Goal: Obtain resource: Download file/media

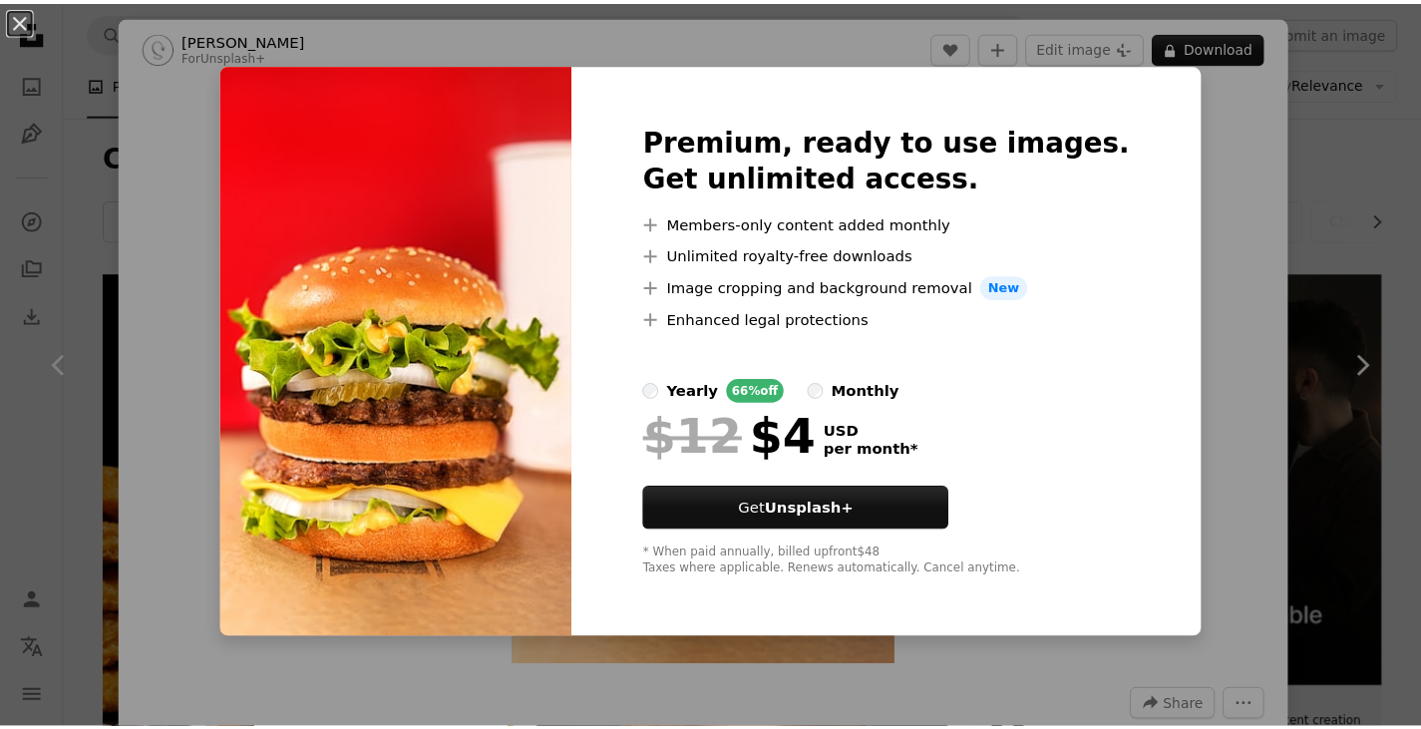
scroll to position [2094, 0]
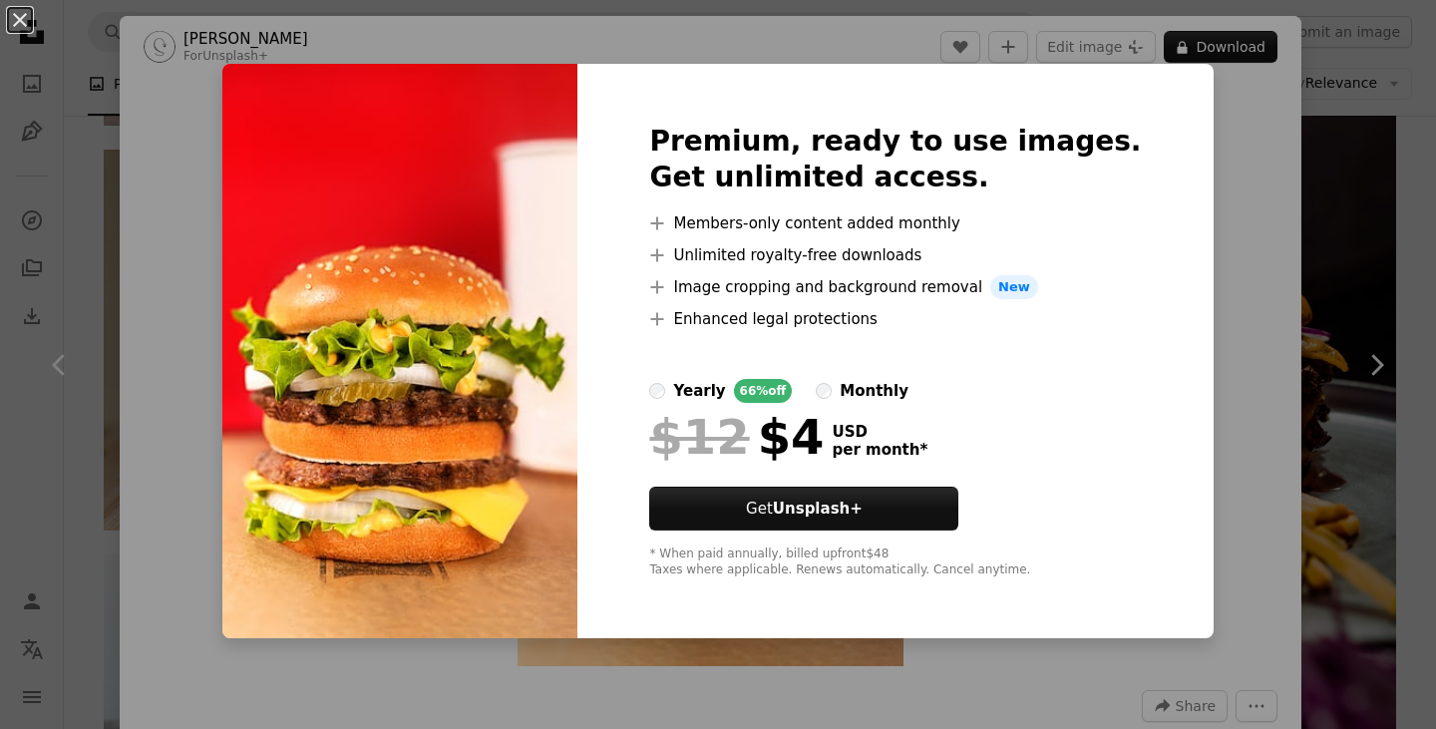
click at [1234, 326] on div "An X shape Premium, ready to use images. Get unlimited access. A plus sign Memb…" at bounding box center [718, 364] width 1436 height 729
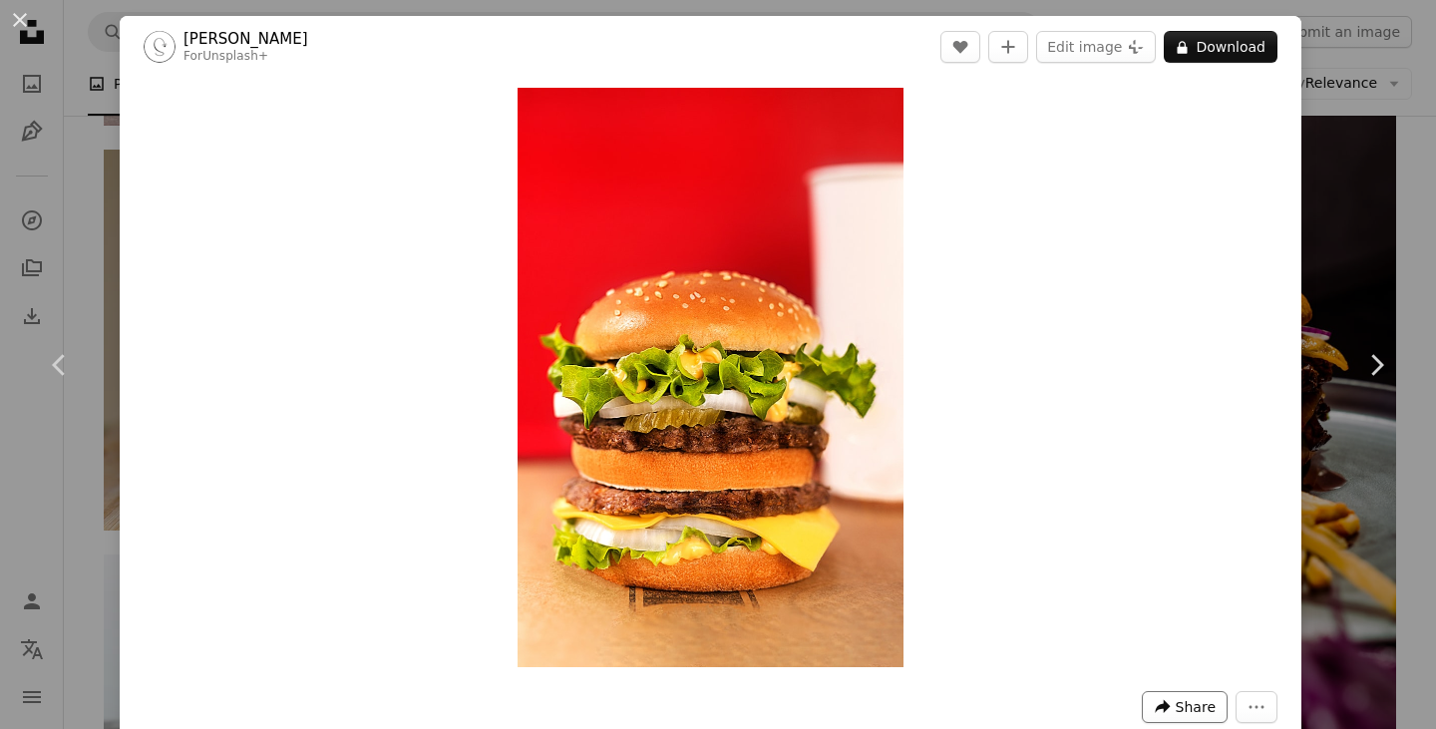
click at [1160, 710] on icon "A forward-right arrow" at bounding box center [1163, 707] width 18 height 18
click at [1248, 703] on icon "More Actions" at bounding box center [1257, 707] width 18 height 18
click at [22, 12] on dialog "An X shape Chevron left Chevron right [PERSON_NAME] For Unsplash+ A heart A plu…" at bounding box center [718, 364] width 1436 height 729
click at [21, 18] on button "An X shape" at bounding box center [20, 20] width 24 height 24
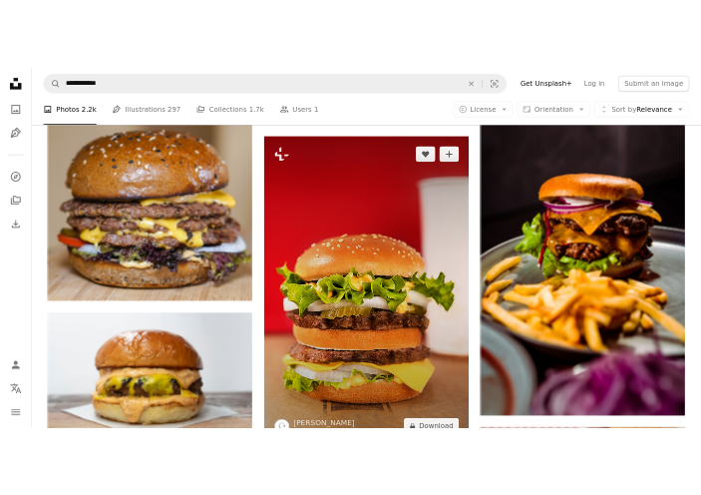
scroll to position [2194, 0]
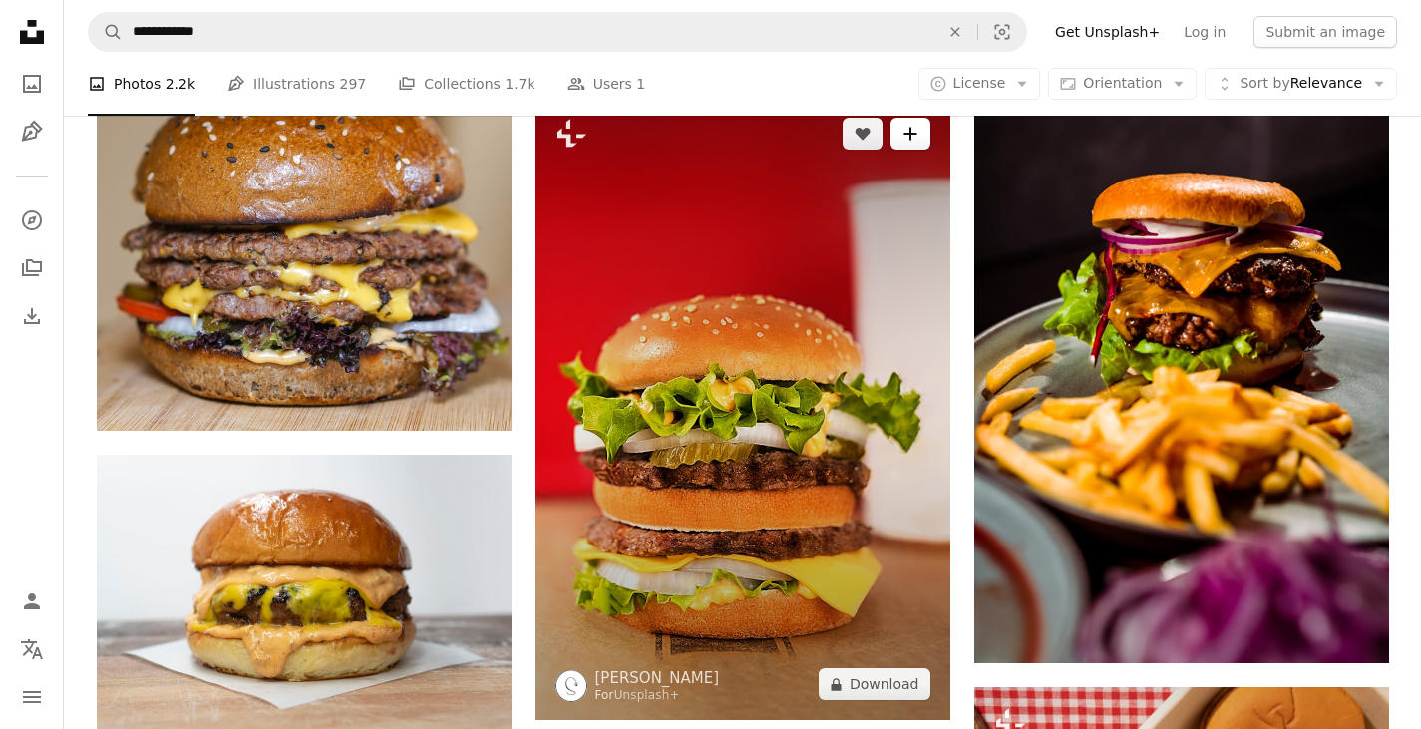
click at [910, 143] on button "A plus sign" at bounding box center [911, 134] width 40 height 32
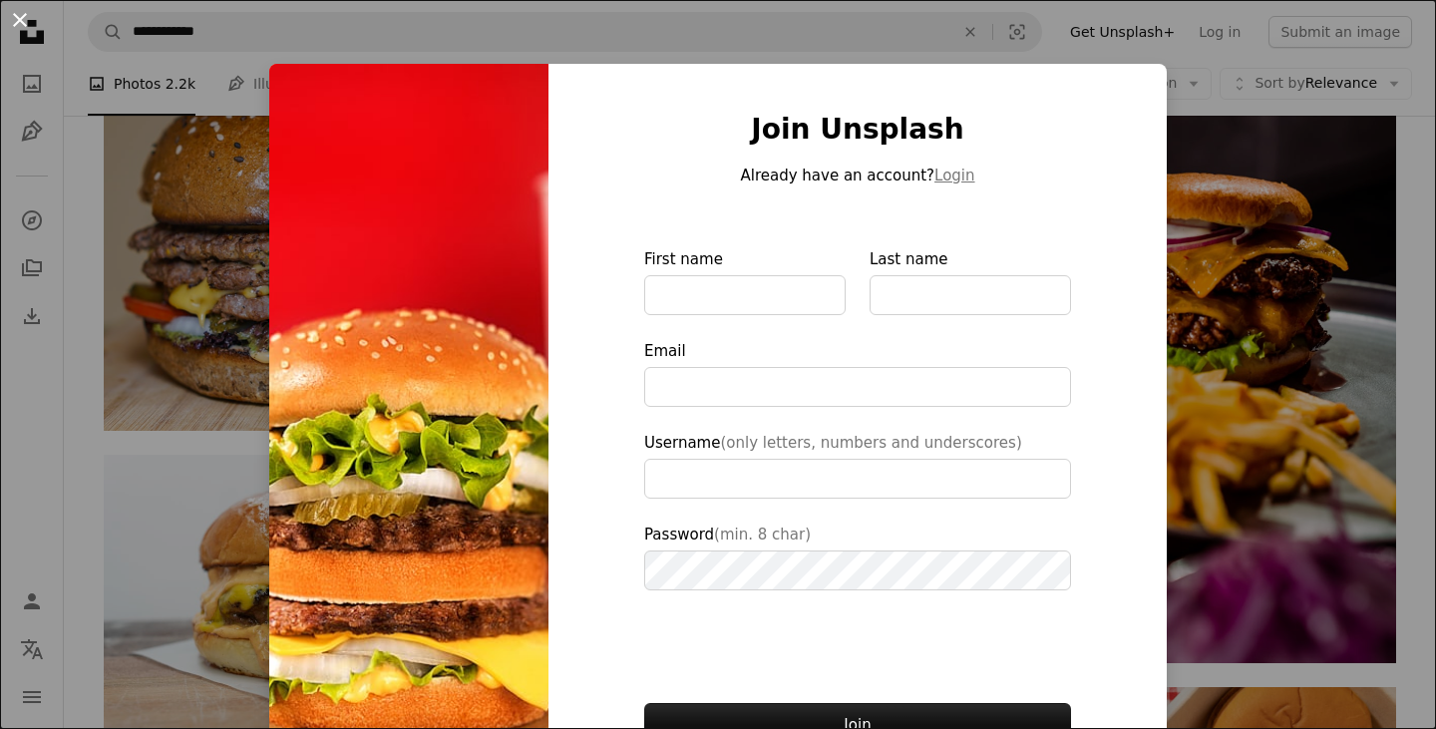
click at [27, 26] on button "An X shape" at bounding box center [20, 20] width 24 height 24
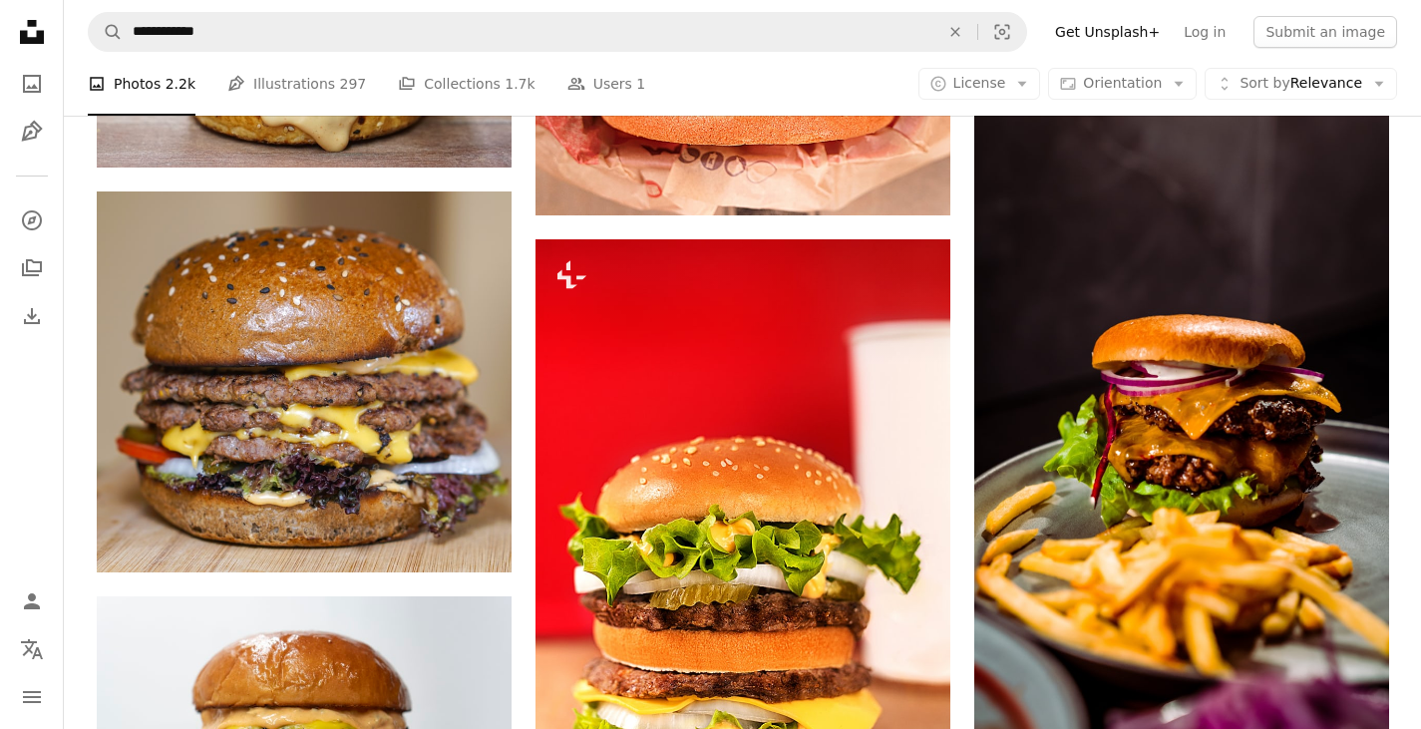
scroll to position [2094, 0]
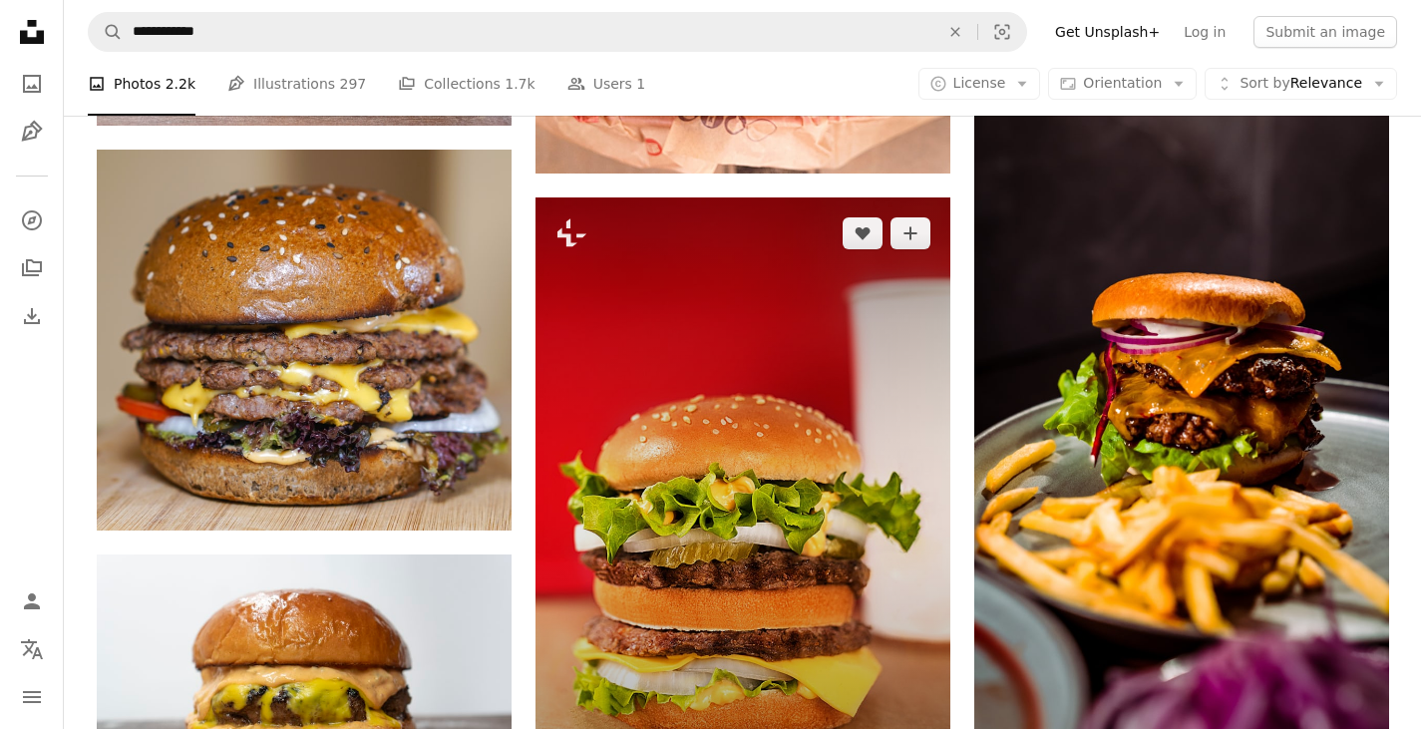
click at [746, 446] on img at bounding box center [743, 508] width 415 height 622
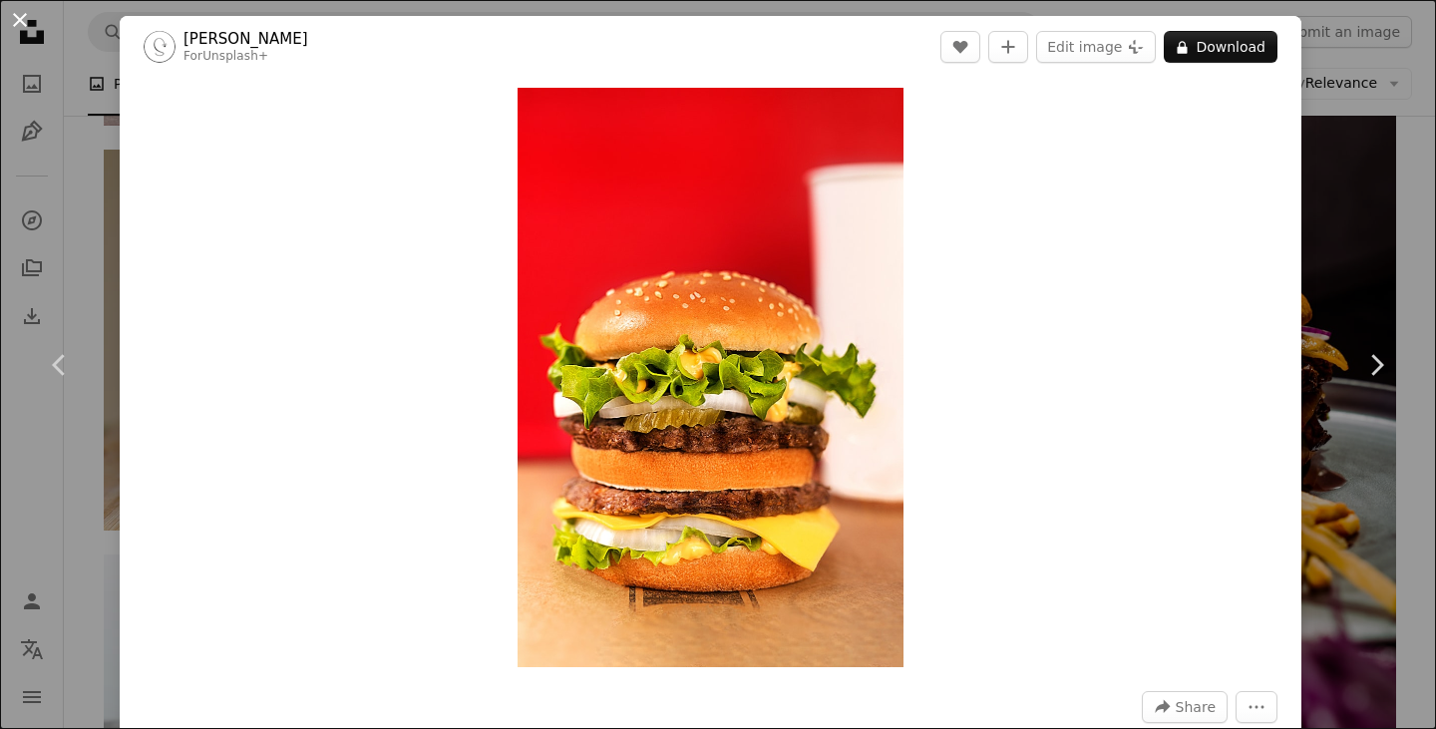
click at [21, 16] on button "An X shape" at bounding box center [20, 20] width 24 height 24
